Goal: Check status: Check status

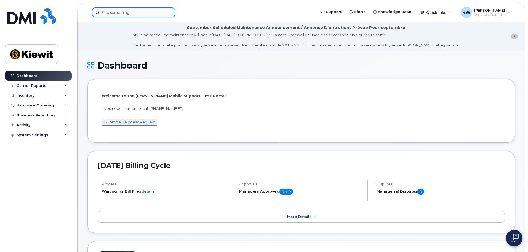
click at [114, 14] on input at bounding box center [134, 12] width 84 height 10
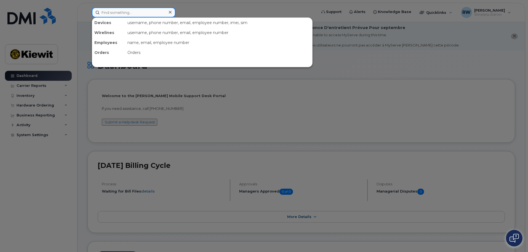
paste input "CS0789141"
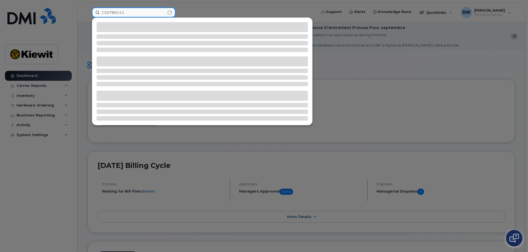
type input "CS0789141"
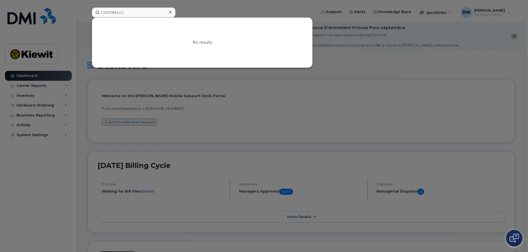
click at [114, 39] on div "No results" at bounding box center [202, 43] width 220 height 50
click at [203, 9] on div at bounding box center [264, 126] width 528 height 252
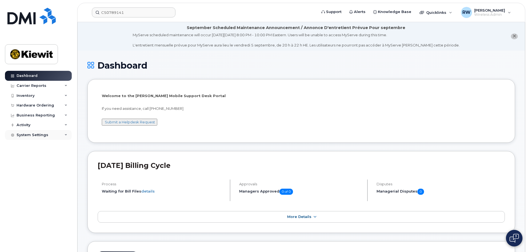
click at [65, 135] on icon at bounding box center [66, 134] width 3 height 3
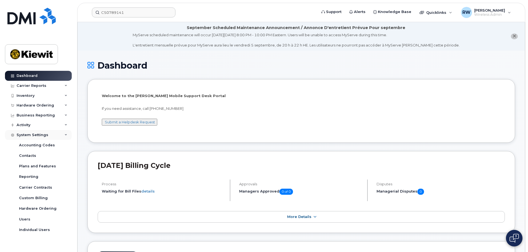
click at [65, 135] on icon at bounding box center [66, 134] width 3 height 3
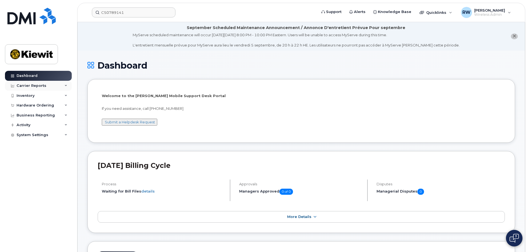
click at [66, 85] on icon at bounding box center [66, 85] width 3 height 3
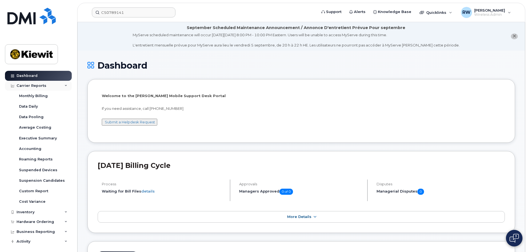
click at [65, 84] on icon at bounding box center [66, 85] width 3 height 3
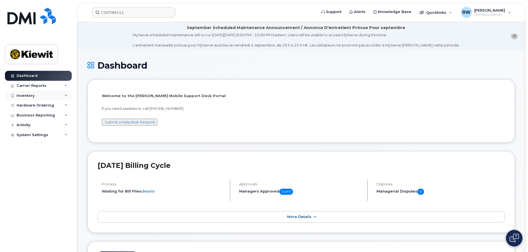
click at [66, 95] on icon at bounding box center [66, 95] width 3 height 3
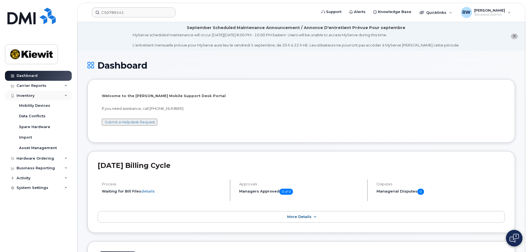
click at [66, 96] on icon at bounding box center [66, 95] width 3 height 3
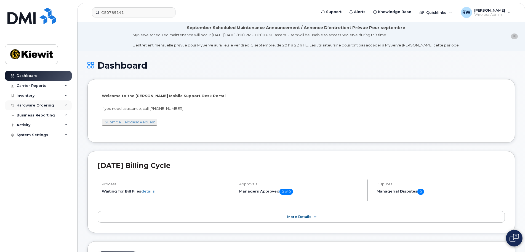
click at [65, 104] on icon at bounding box center [66, 105] width 3 height 3
click at [64, 126] on link "Orders" at bounding box center [43, 126] width 57 height 10
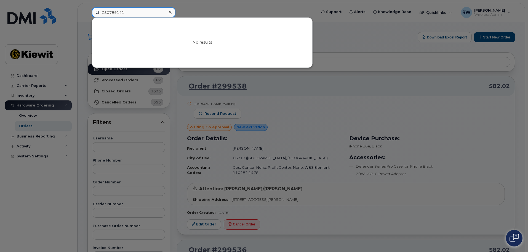
drag, startPoint x: 124, startPoint y: 13, endPoint x: 101, endPoint y: 8, distance: 23.0
click at [101, 8] on input "CS0789141" at bounding box center [134, 12] width 84 height 10
click at [220, 9] on div at bounding box center [264, 126] width 528 height 252
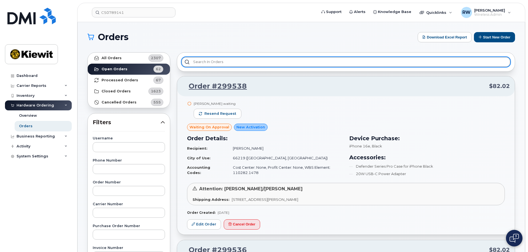
click at [219, 62] on input "text" at bounding box center [346, 62] width 329 height 10
paste input "CS0789141"
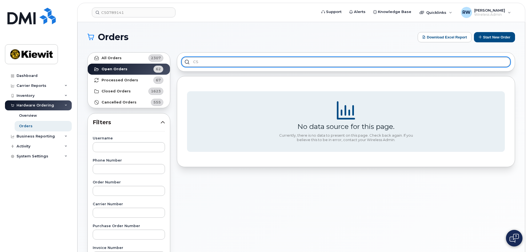
type input "C"
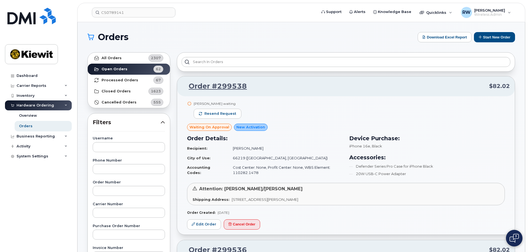
click at [517, 237] on img at bounding box center [514, 237] width 9 height 9
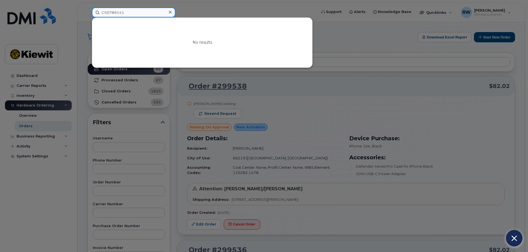
click at [136, 12] on input "CS0789141" at bounding box center [134, 12] width 84 height 10
click at [124, 13] on input "CS0789141" at bounding box center [134, 12] width 84 height 10
drag, startPoint x: 127, startPoint y: 11, endPoint x: 97, endPoint y: 9, distance: 29.7
click at [97, 9] on input "CS0789141" at bounding box center [134, 12] width 84 height 10
click at [137, 14] on input "CS0789141" at bounding box center [134, 12] width 84 height 10
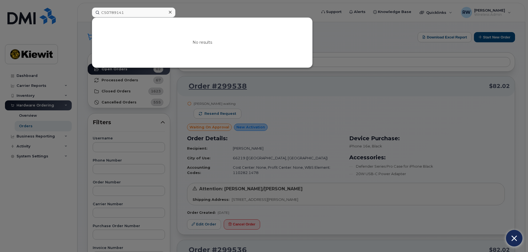
click at [171, 11] on icon at bounding box center [170, 12] width 3 height 4
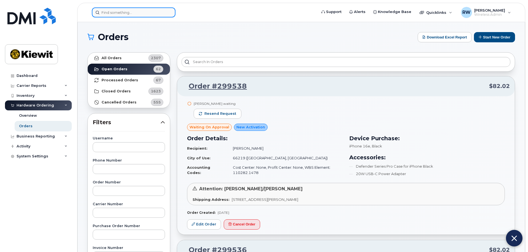
click at [145, 12] on input at bounding box center [134, 12] width 84 height 10
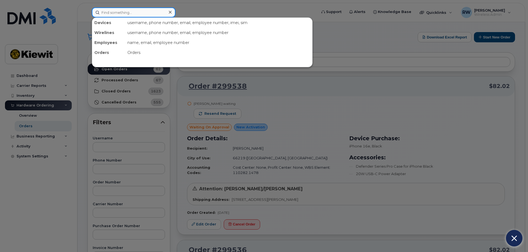
paste input "CS0789141"
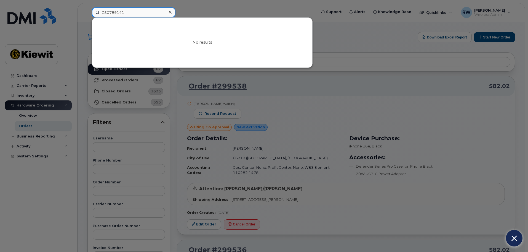
click at [137, 14] on input "CS0789141" at bounding box center [134, 12] width 84 height 10
type input "CS0789141"
click at [141, 12] on input "CS0789141" at bounding box center [134, 12] width 84 height 10
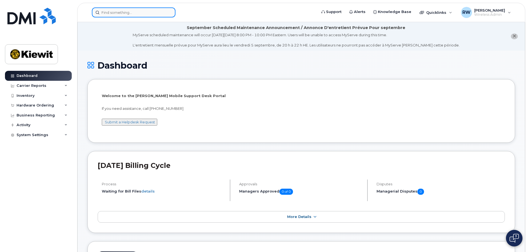
click at [125, 14] on input at bounding box center [134, 12] width 84 height 10
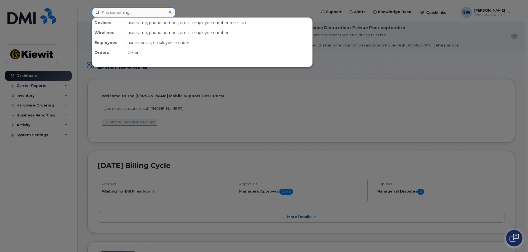
paste input "CS0789141"
type input "CS0789141"
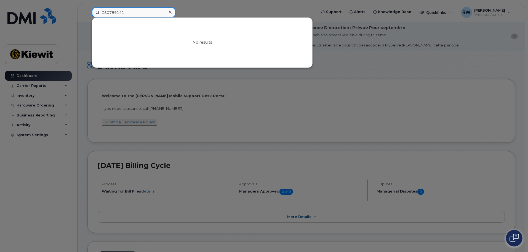
drag, startPoint x: 125, startPoint y: 12, endPoint x: 99, endPoint y: 8, distance: 26.2
click at [99, 8] on input "CS0789141" at bounding box center [134, 12] width 84 height 10
